Goal: Task Accomplishment & Management: Manage account settings

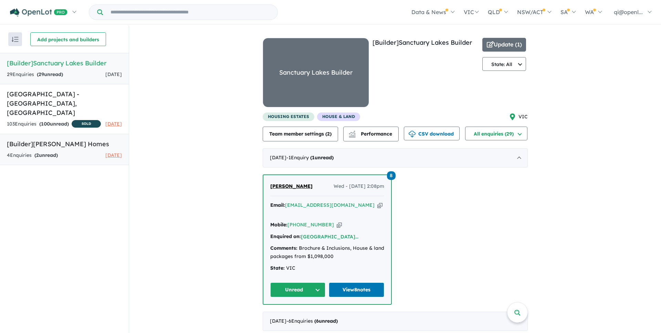
click at [25, 150] on link "[Builder] [PERSON_NAME] Homes 4 Enquir ies ( 2 unread) [DATE]" at bounding box center [64, 149] width 129 height 31
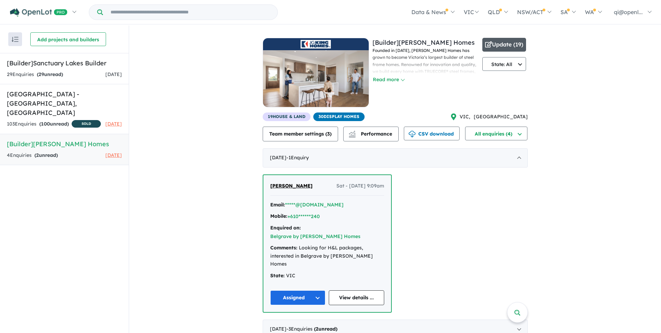
click at [517, 46] on button "Update ( 19 )" at bounding box center [504, 45] width 44 height 14
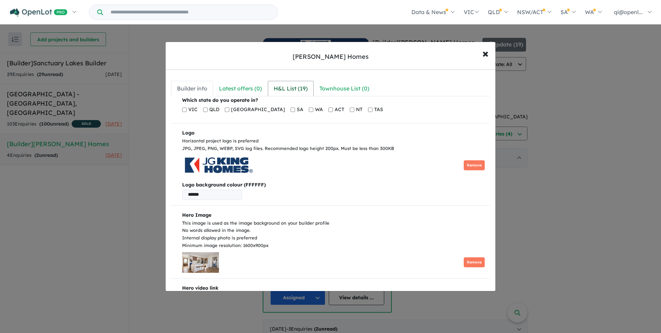
click at [298, 95] on link "H&L List ( 19 )" at bounding box center [291, 88] width 46 height 15
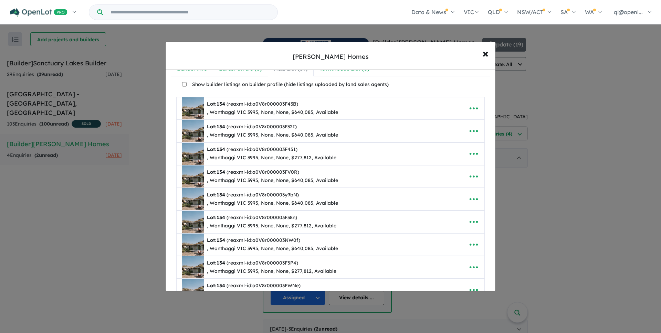
scroll to position [21, 0]
click at [472, 123] on button "button" at bounding box center [473, 130] width 21 height 16
click at [460, 145] on link "Edit" at bounding box center [458, 147] width 51 height 16
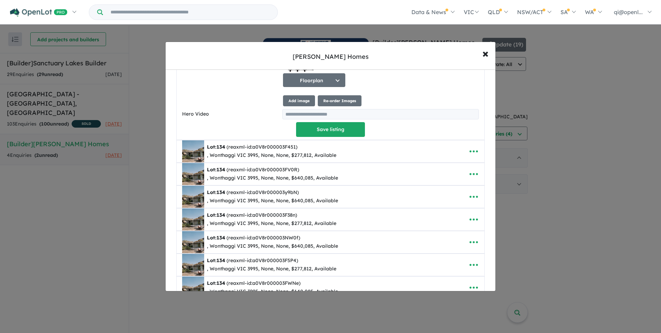
scroll to position [1032, 0]
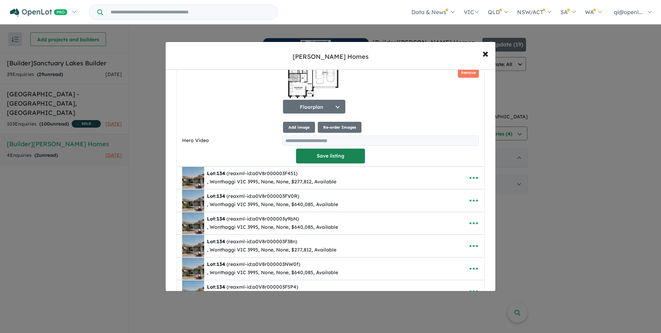
click at [342, 161] on button "Save listing" at bounding box center [330, 156] width 69 height 15
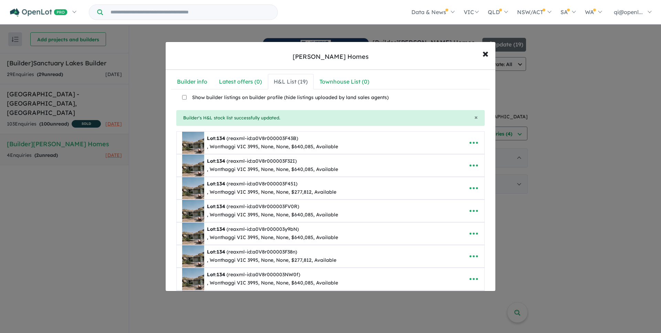
scroll to position [0, 0]
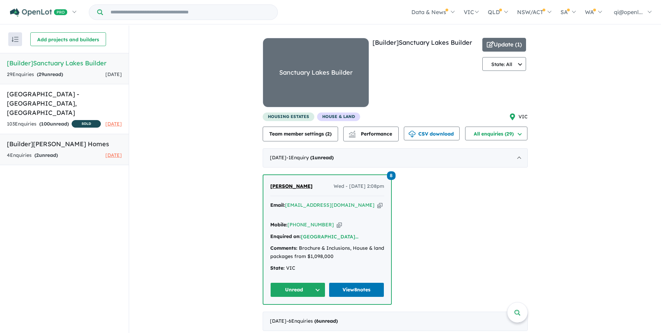
click at [78, 148] on link "[Builder] [PERSON_NAME] Homes 4 Enquir ies ( 2 unread) [DATE]" at bounding box center [64, 149] width 129 height 31
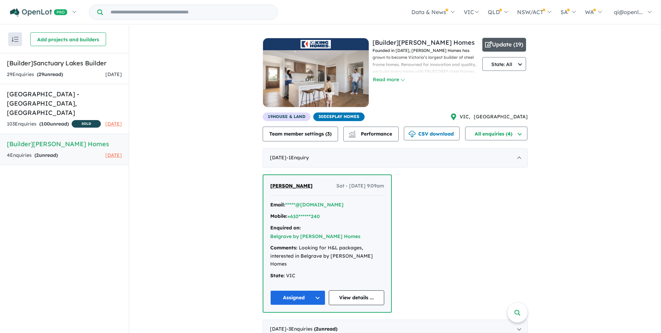
click at [510, 49] on button "Update ( 19 )" at bounding box center [504, 45] width 44 height 14
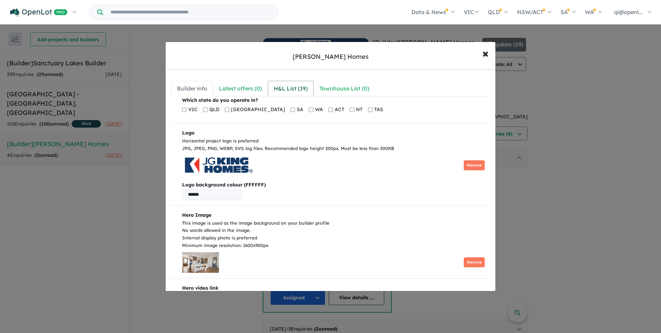
click at [282, 88] on div "H&L List ( 19 )" at bounding box center [291, 88] width 34 height 9
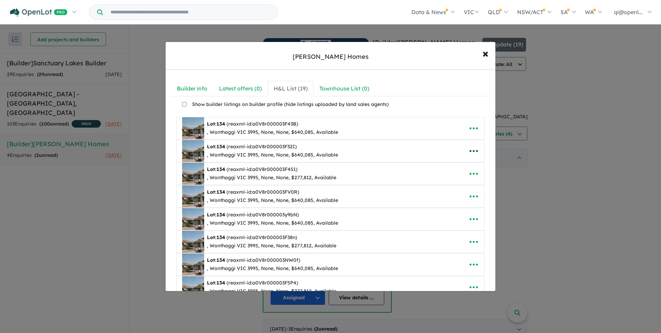
click at [474, 148] on icon "button" at bounding box center [474, 151] width 10 height 10
click at [465, 162] on link "Edit" at bounding box center [458, 168] width 51 height 16
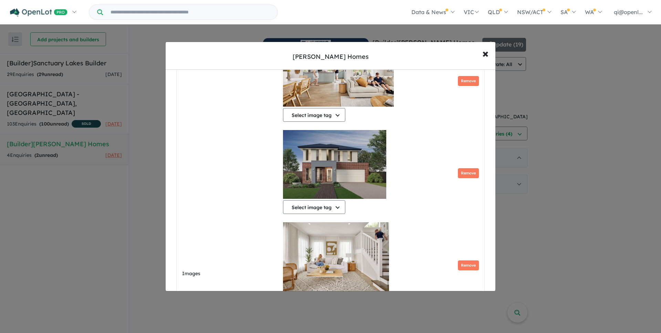
scroll to position [327, 0]
